Goal: Find specific page/section

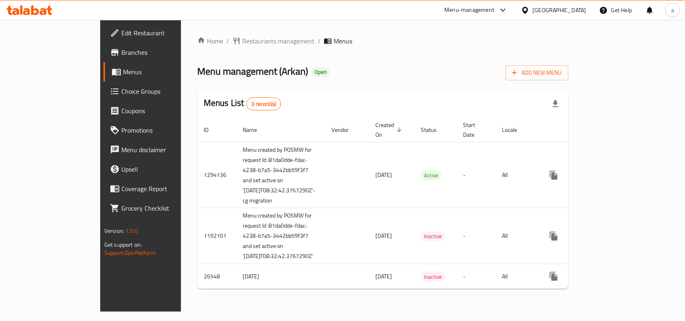
click at [203, 33] on div "Home / Restaurants management / Menus Menu management ( Arkan ) Open Add New Me…" at bounding box center [383, 166] width 404 height 292
click at [203, 34] on div "Home / Restaurants management / Menus Menu management ( Arkan ) Open Add New Me…" at bounding box center [383, 166] width 404 height 292
click at [242, 38] on span "Restaurants management" at bounding box center [278, 41] width 72 height 10
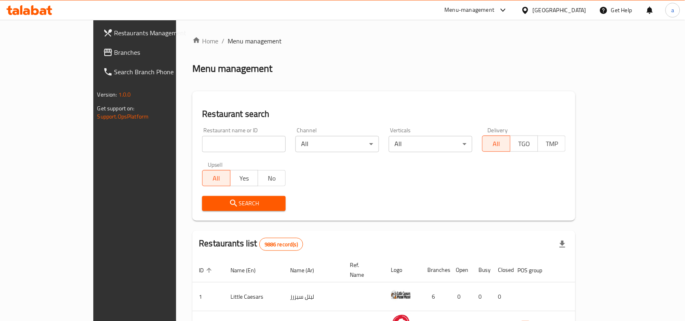
click at [202, 150] on input "search" at bounding box center [244, 144] width 84 height 16
paste input "725795"
type input "725795"
click at [114, 47] on span "Branches" at bounding box center [157, 52] width 87 height 10
